Goal: Task Accomplishment & Management: Manage account settings

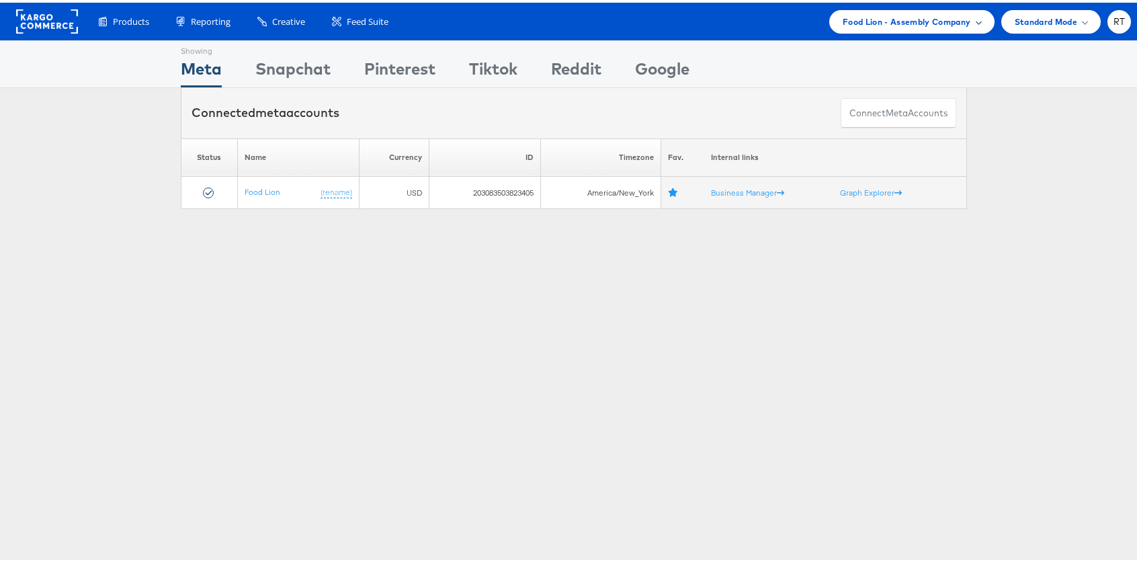
click at [913, 15] on span "Food Lion - Assembly Company" at bounding box center [907, 19] width 128 height 14
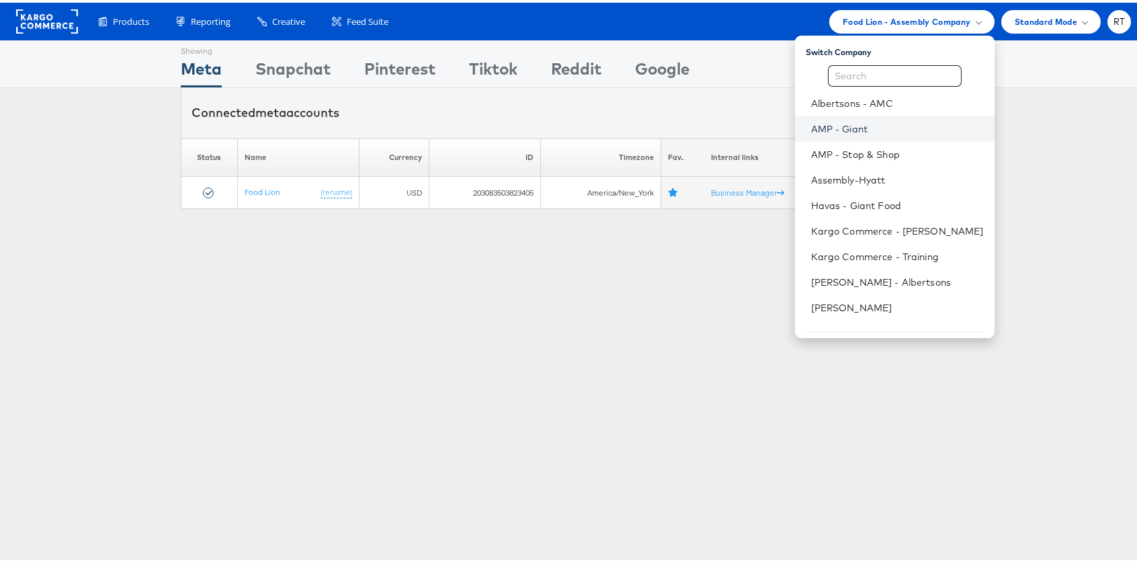
click at [869, 123] on link "AMP - Giant" at bounding box center [897, 126] width 173 height 13
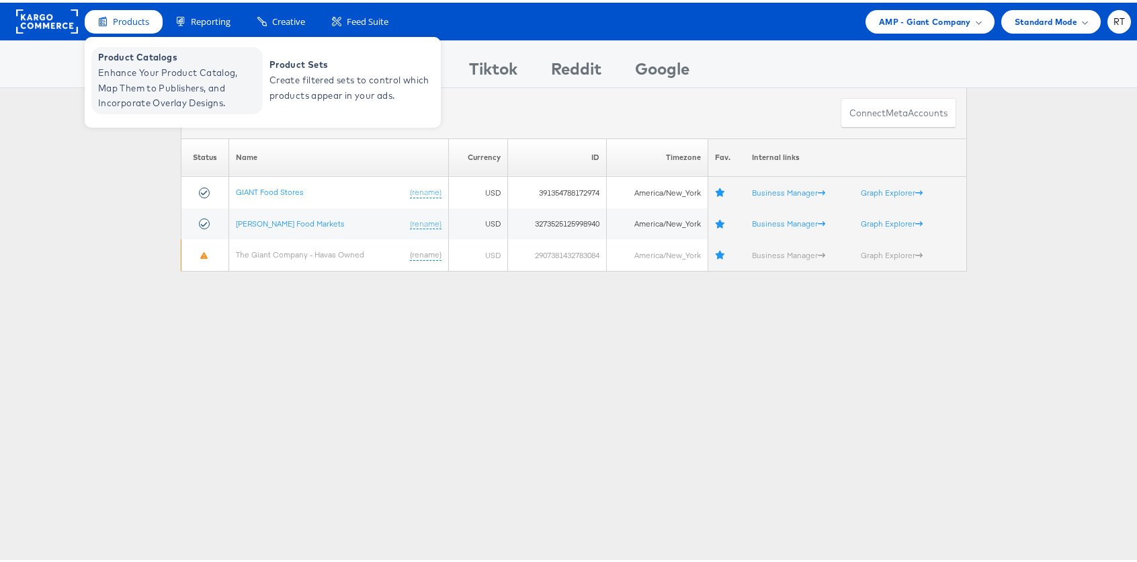
click at [116, 67] on span "Enhance Your Product Catalog, Map Them to Publishers, and Incorporate Overlay D…" at bounding box center [178, 85] width 161 height 46
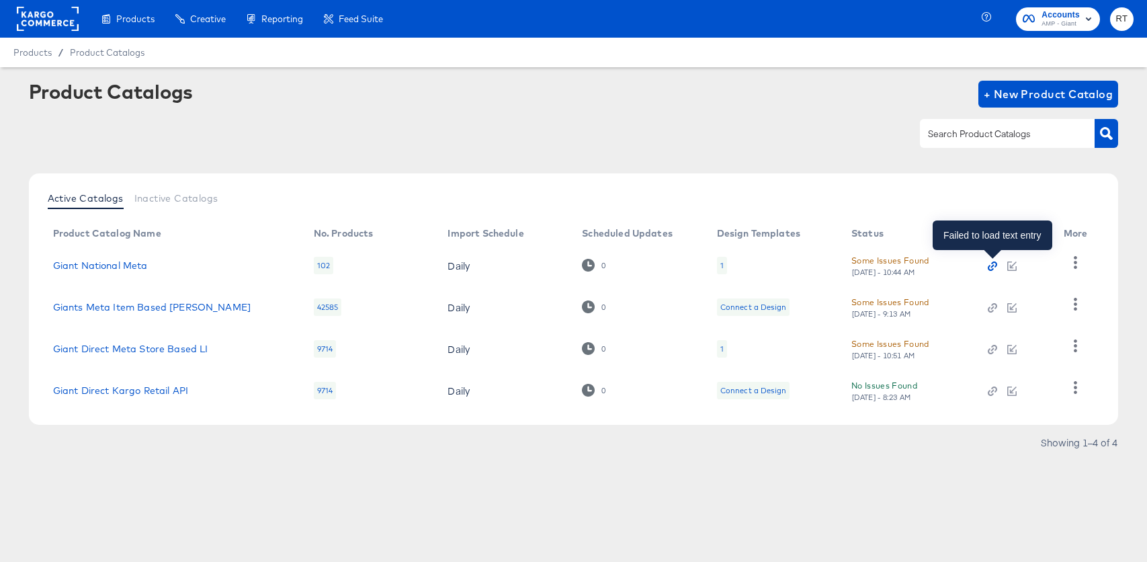
click at [992, 265] on icon "button" at bounding box center [992, 265] width 9 height 9
